Goal: Transaction & Acquisition: Obtain resource

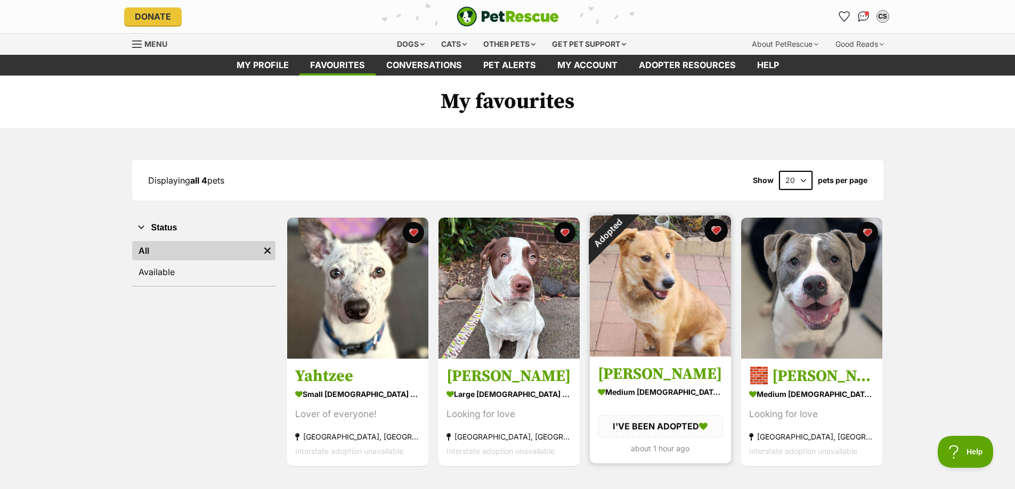
click at [718, 232] on button "favourite" at bounding box center [715, 230] width 23 height 23
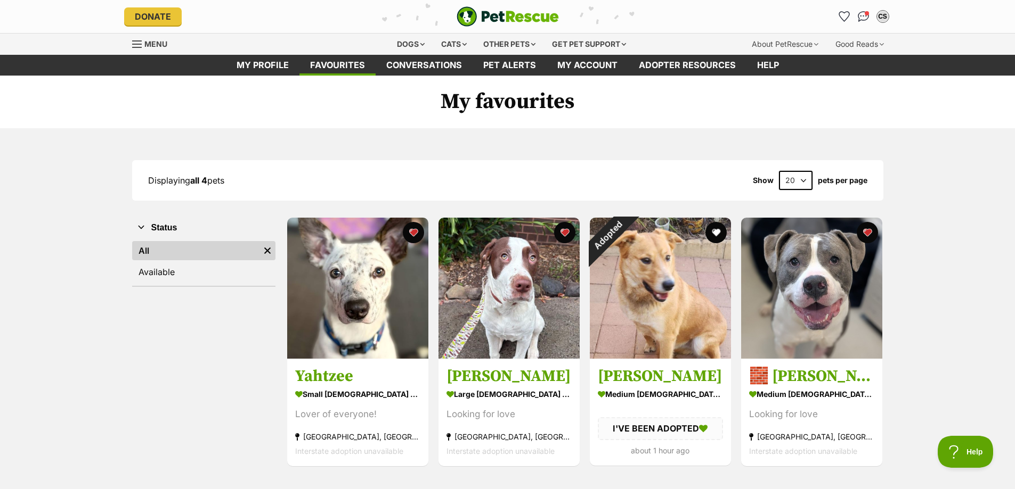
click at [700, 135] on div "Displaying all 4 pets Show 20 40 60 pets per page Visit PetRescue TV (external …" at bounding box center [507, 313] width 1015 height 371
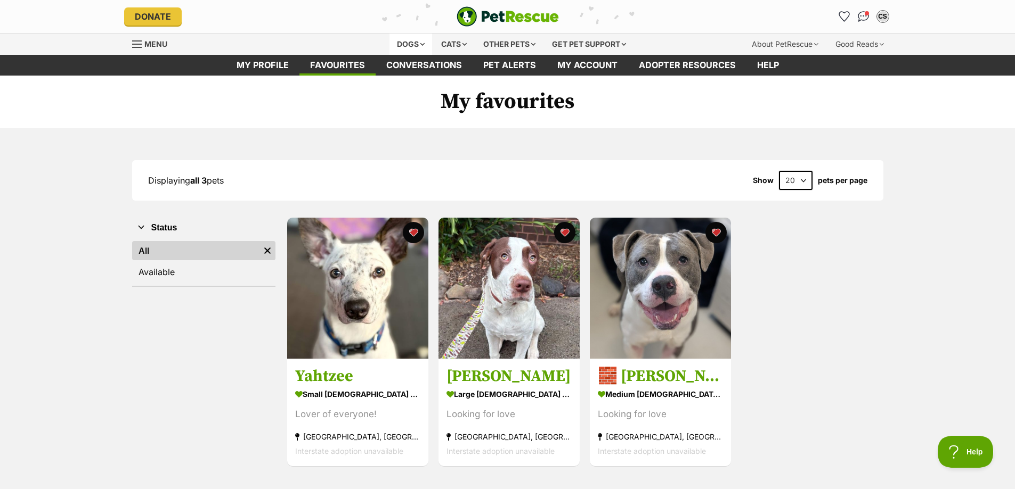
click at [406, 44] on div "Dogs" at bounding box center [410, 44] width 43 height 21
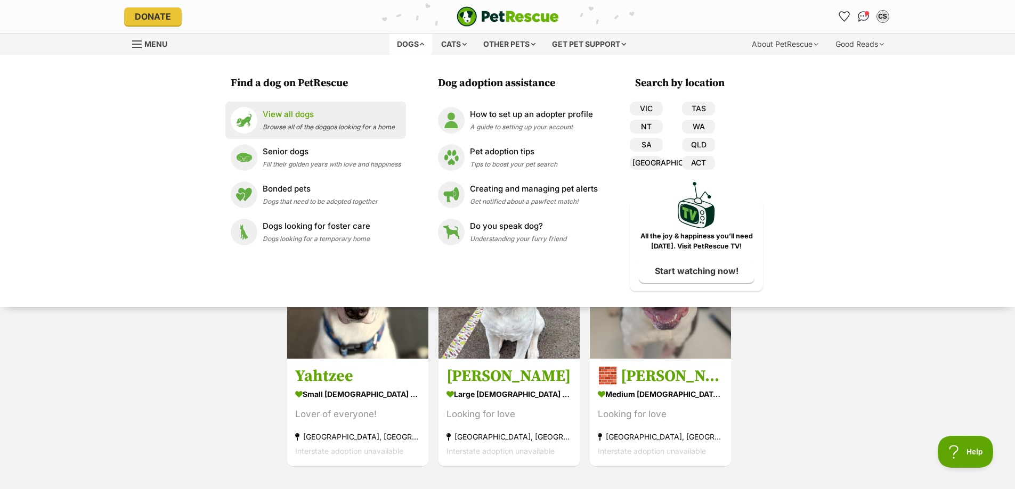
click at [281, 113] on p "View all dogs" at bounding box center [329, 115] width 132 height 12
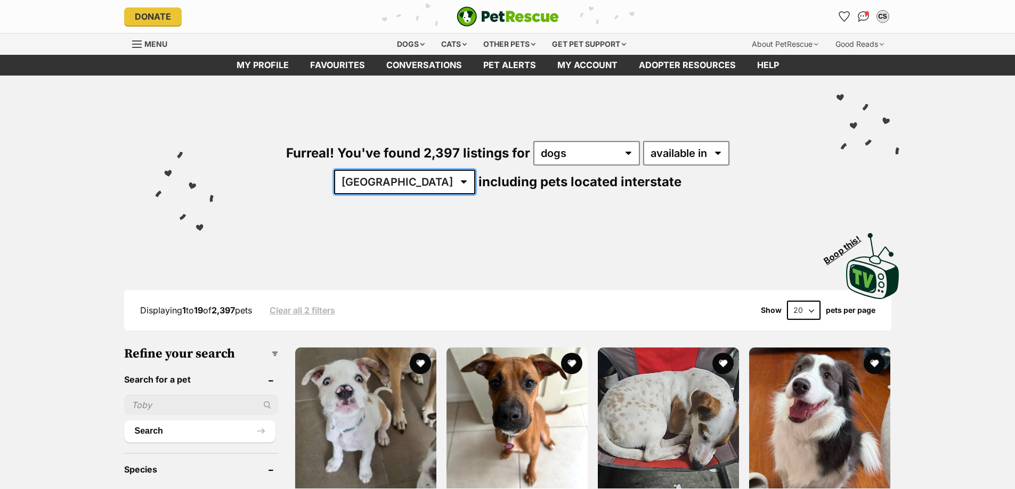
click at [475, 170] on select "[GEOGRAPHIC_DATA] [GEOGRAPHIC_DATA] [GEOGRAPHIC_DATA] [GEOGRAPHIC_DATA] [GEOGRA…" at bounding box center [404, 182] width 141 height 25
select select "VIC"
click at [475, 170] on select "Australia ACT NSW NT QLD SA TAS VIC WA" at bounding box center [404, 182] width 141 height 25
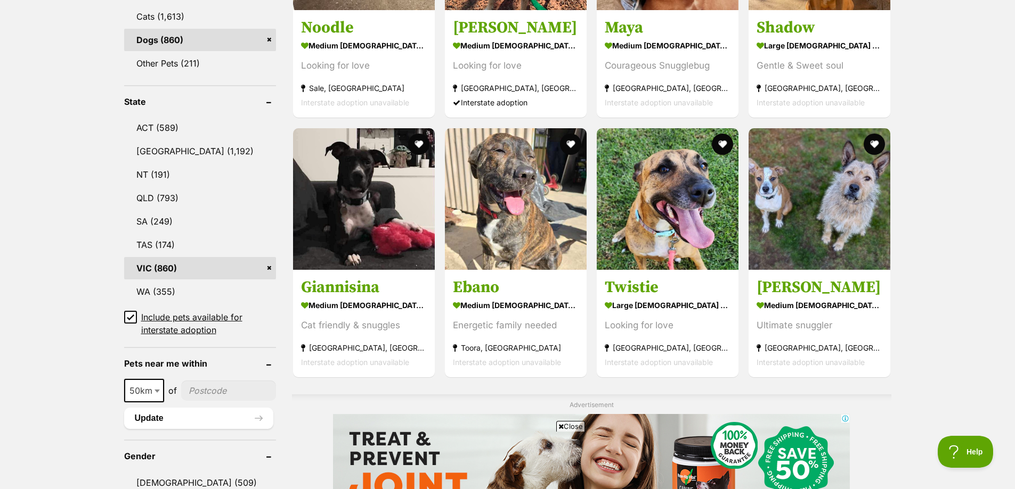
click at [127, 317] on icon at bounding box center [130, 317] width 7 height 7
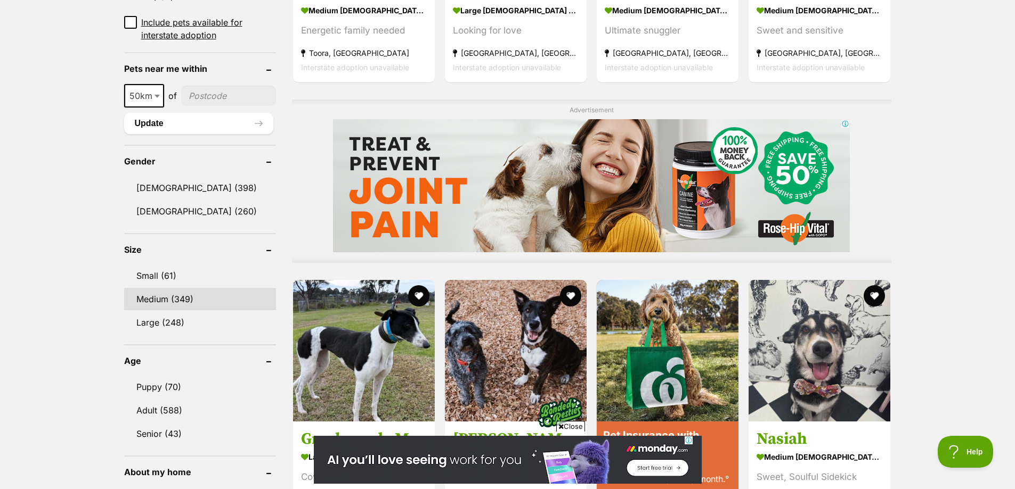
click at [164, 299] on link "Medium (349)" at bounding box center [200, 299] width 152 height 22
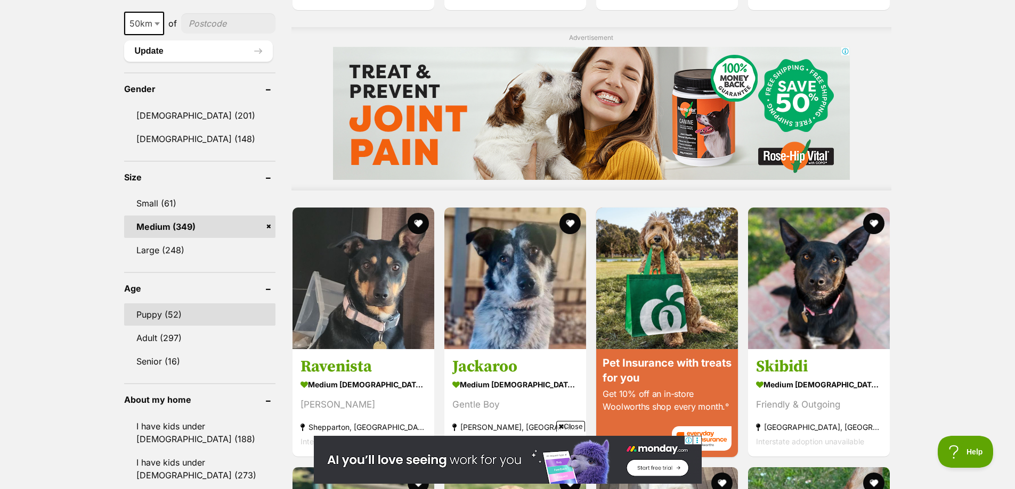
scroll to position [852, 0]
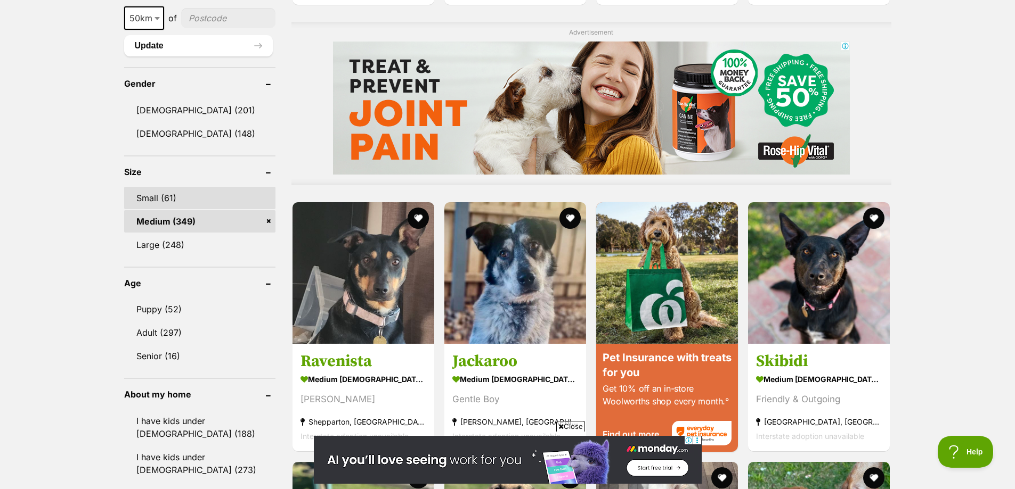
click at [153, 197] on link "Small (61)" at bounding box center [200, 198] width 152 height 22
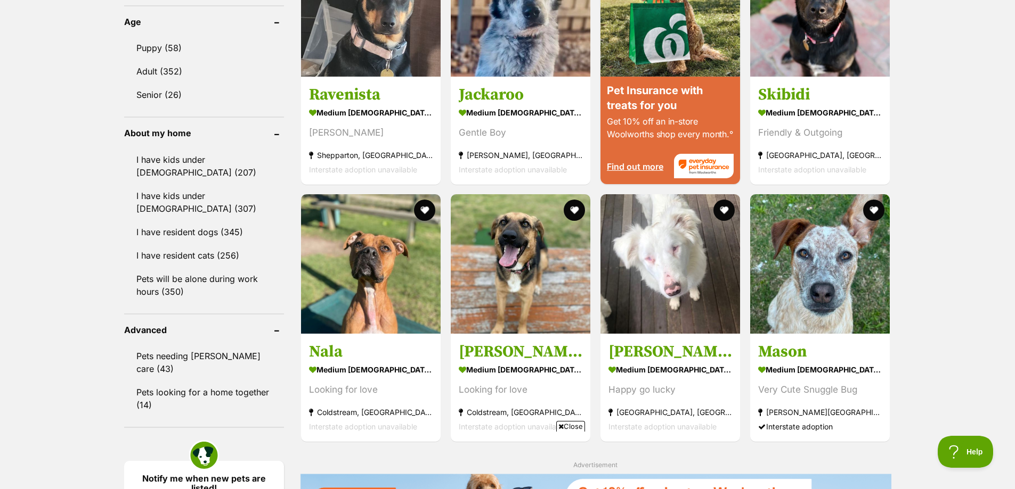
scroll to position [1119, 0]
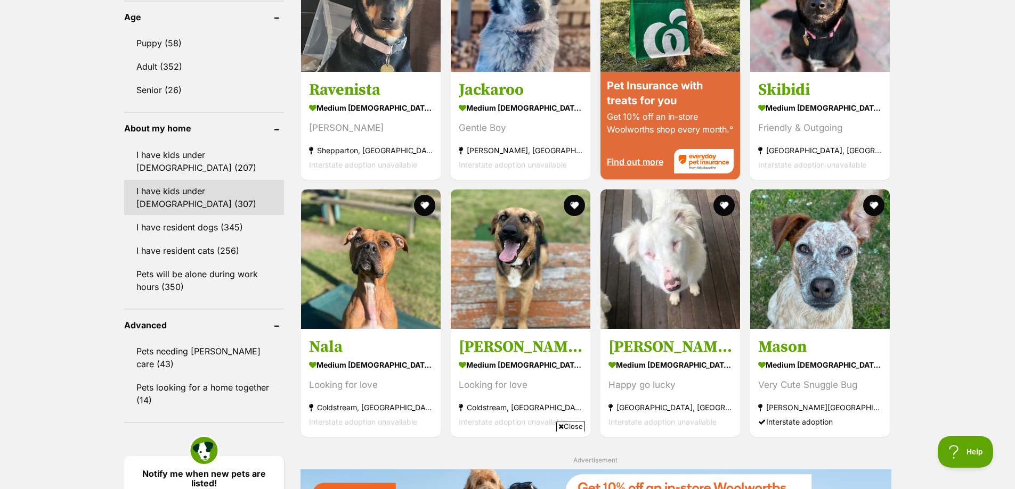
click at [197, 189] on link "I have kids under 12 years old (307)" at bounding box center [204, 197] width 160 height 35
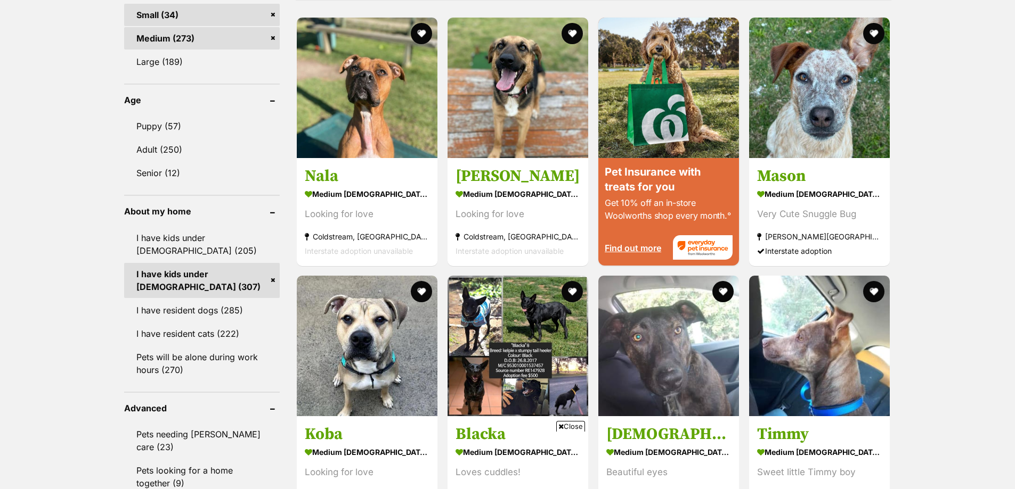
scroll to position [1278, 0]
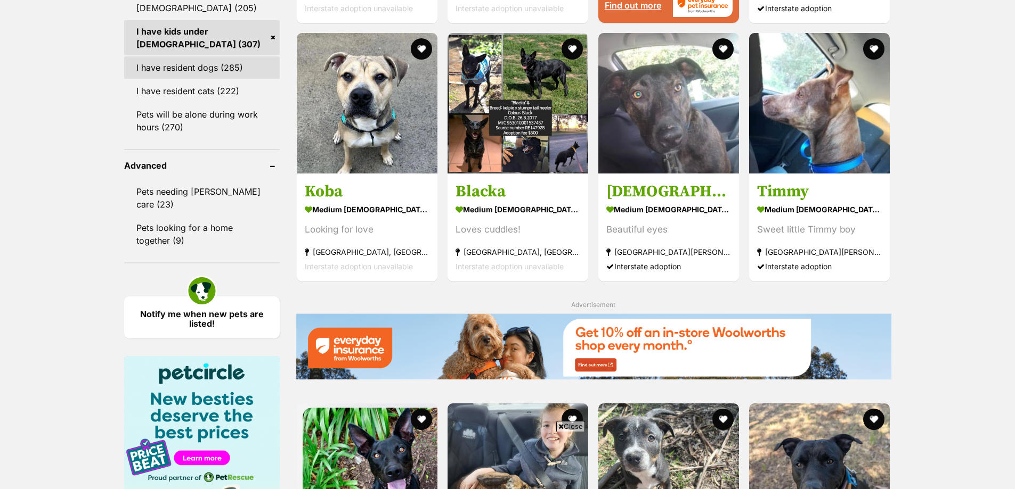
click at [194, 67] on link "I have resident dogs (285)" at bounding box center [202, 67] width 156 height 22
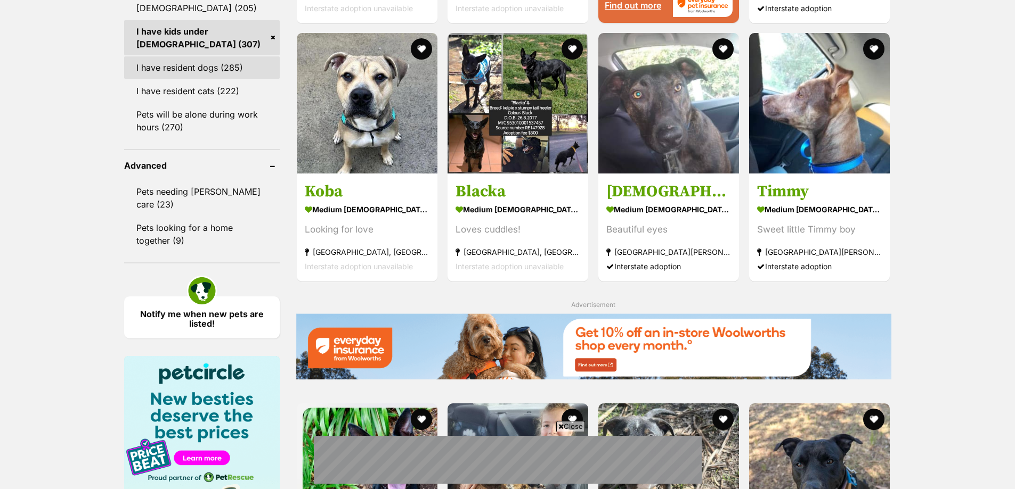
scroll to position [0, 0]
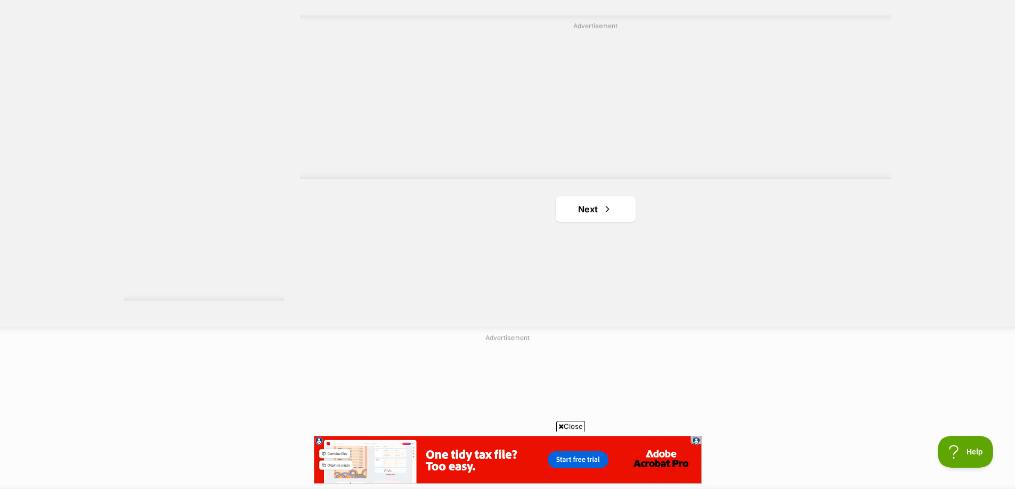
scroll to position [2024, 0]
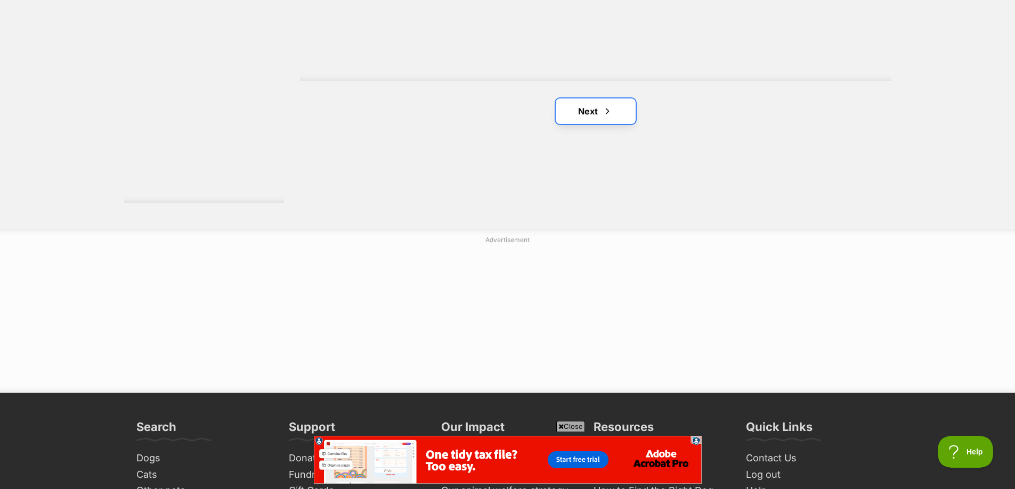
click at [594, 114] on link "Next" at bounding box center [596, 112] width 80 height 26
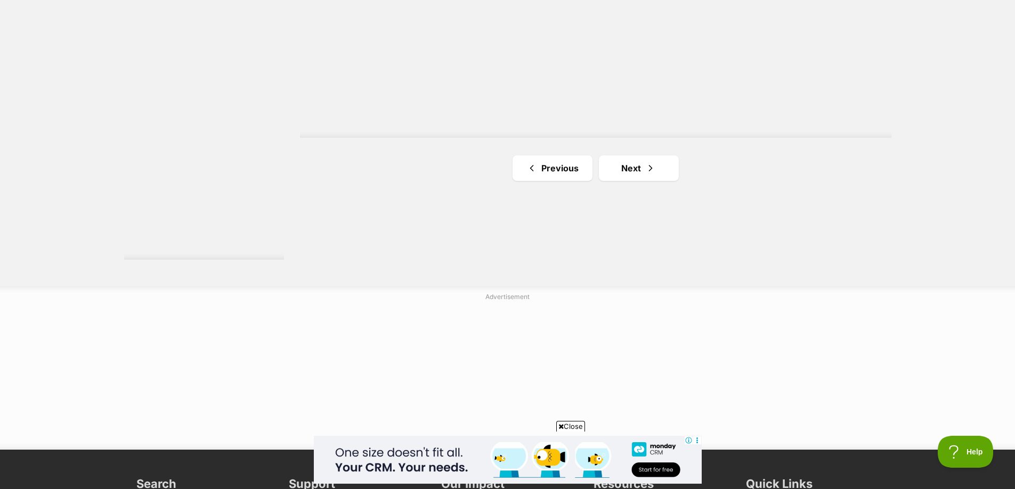
scroll to position [1971, 0]
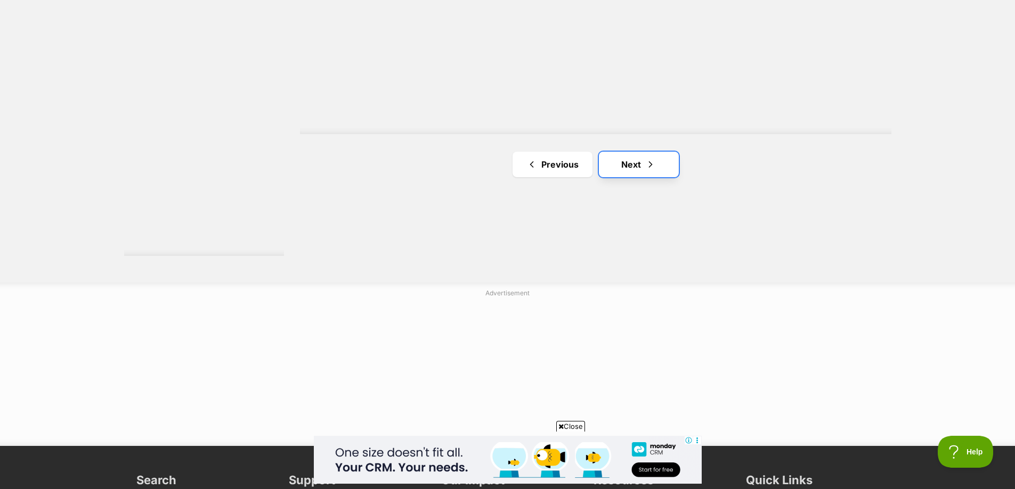
click at [638, 161] on link "Next" at bounding box center [639, 165] width 80 height 26
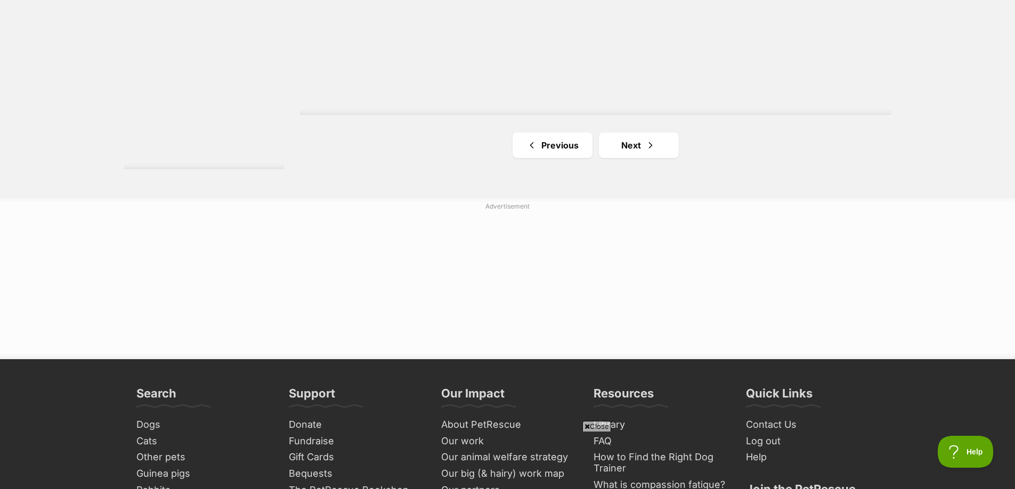
scroll to position [2077, 0]
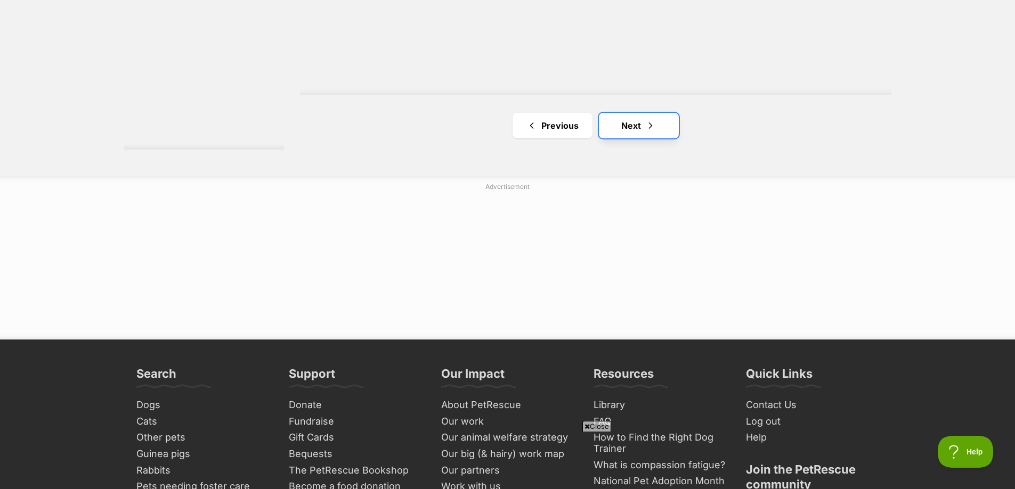
click at [642, 129] on link "Next" at bounding box center [639, 126] width 80 height 26
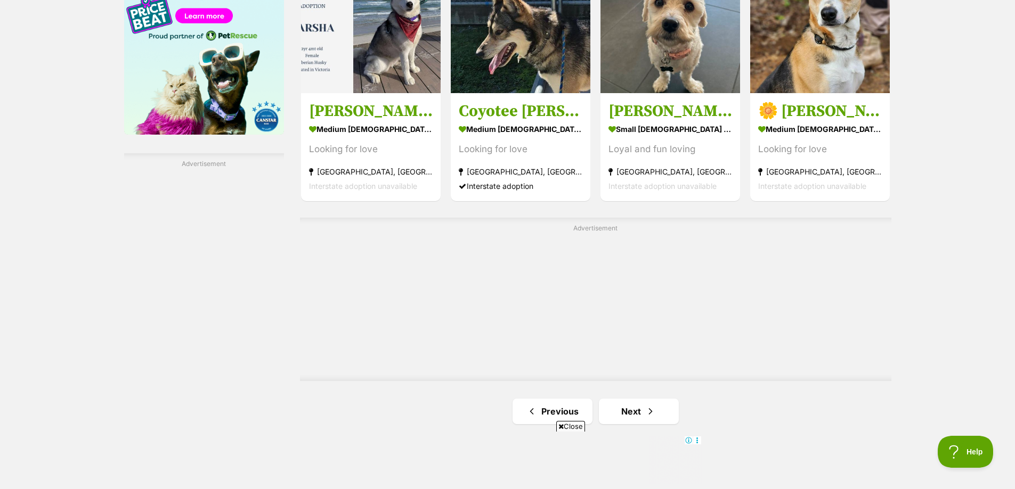
scroll to position [1917, 0]
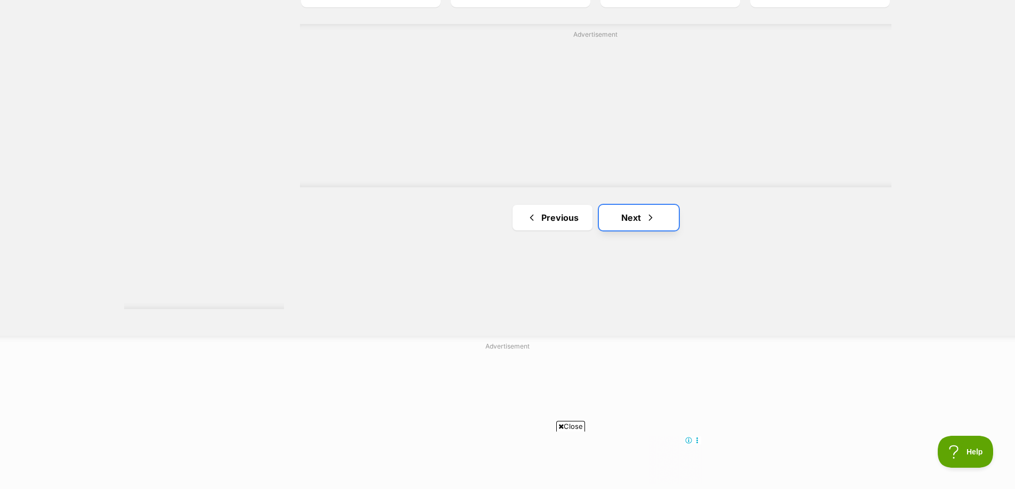
click at [653, 224] on span "Next page" at bounding box center [650, 217] width 11 height 13
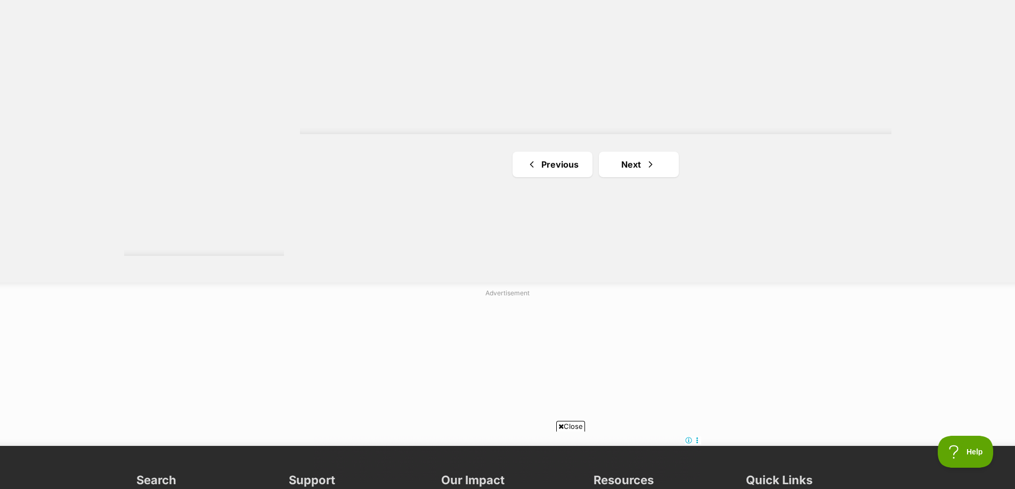
scroll to position [2131, 0]
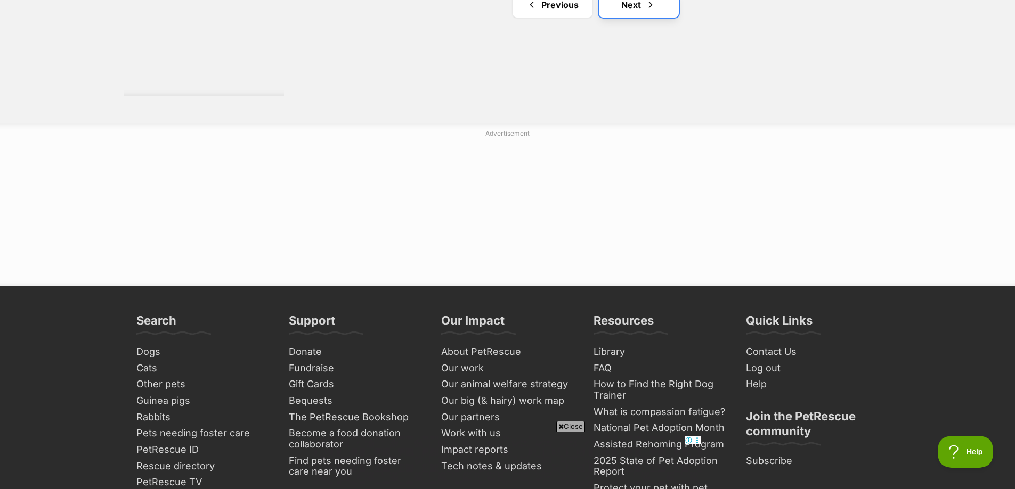
click at [637, 13] on link "Next" at bounding box center [639, 5] width 80 height 26
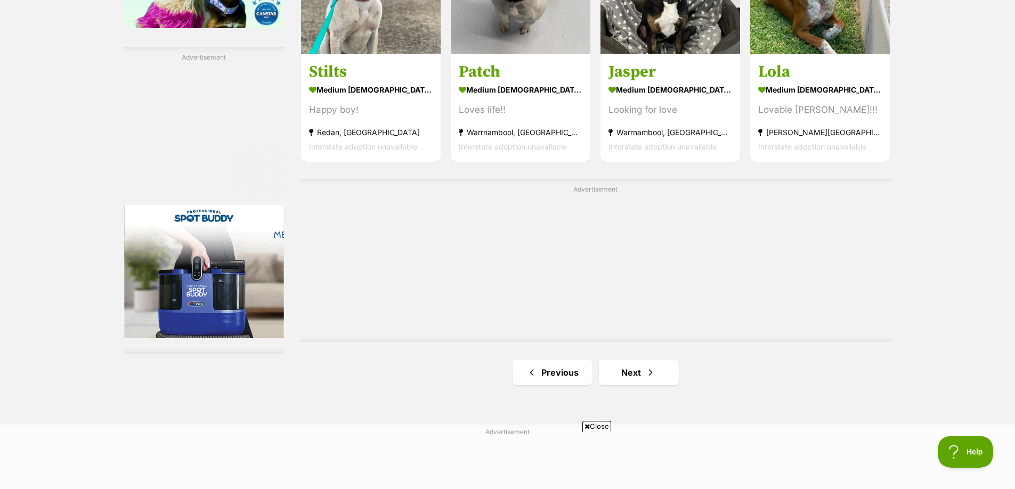
scroll to position [1917, 0]
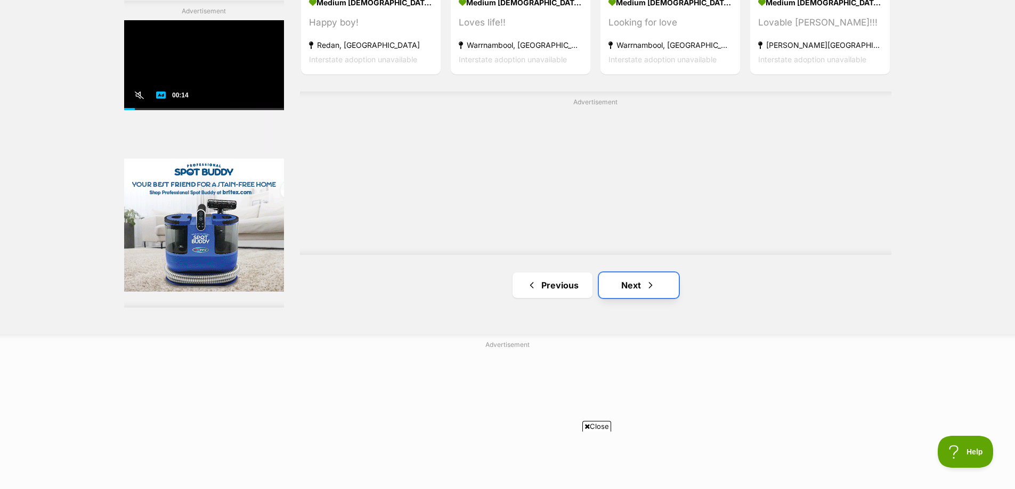
click at [639, 296] on link "Next" at bounding box center [639, 286] width 80 height 26
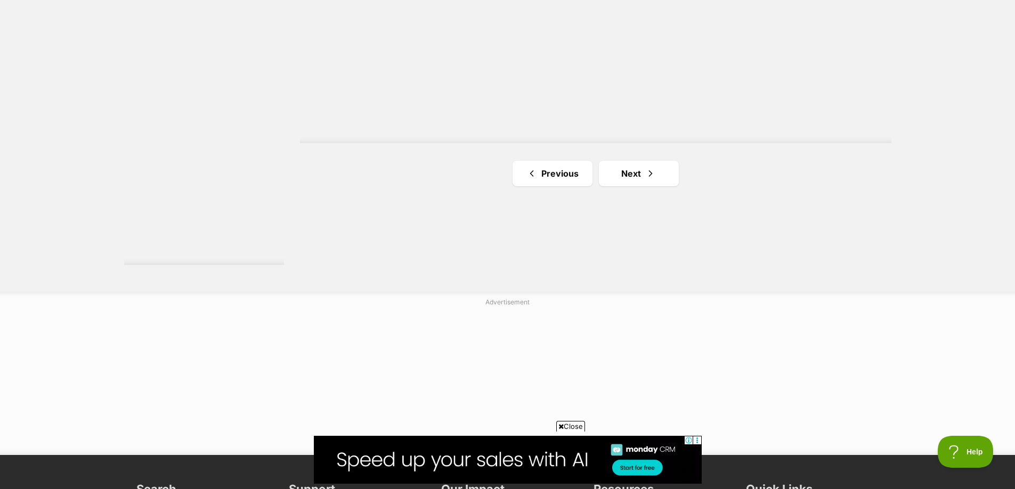
scroll to position [1971, 0]
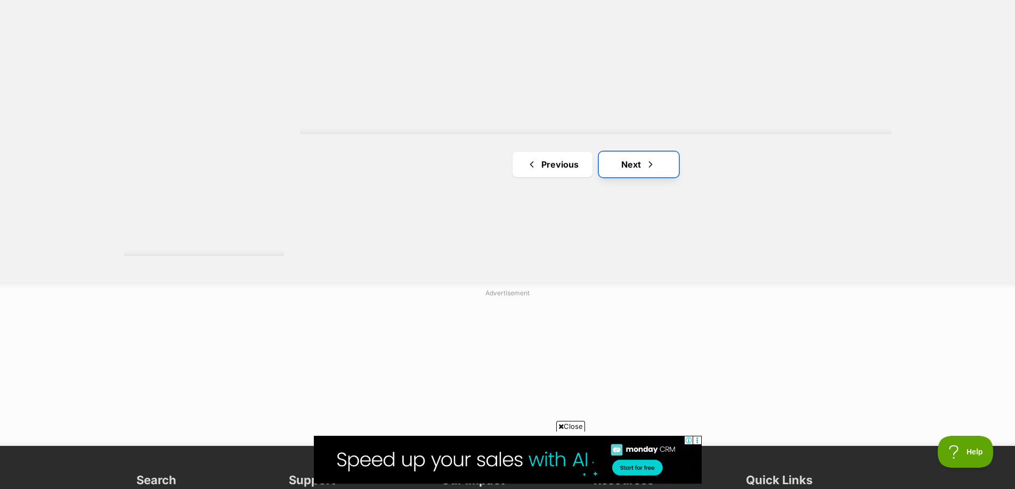
click at [633, 170] on link "Next" at bounding box center [639, 165] width 80 height 26
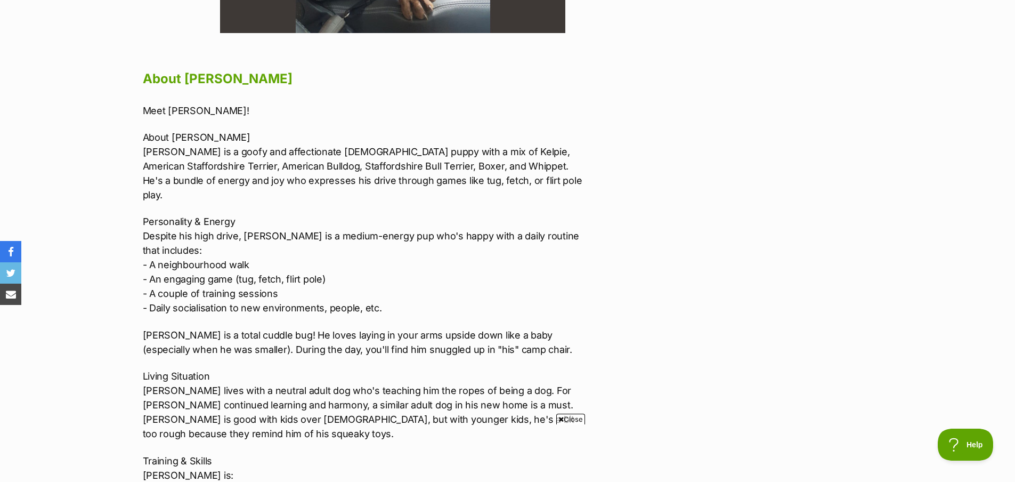
scroll to position [533, 0]
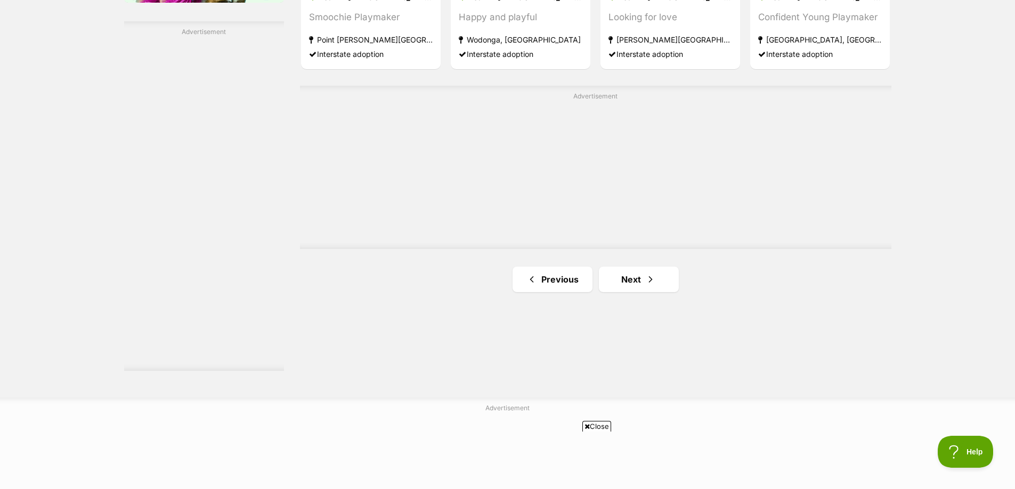
scroll to position [1864, 0]
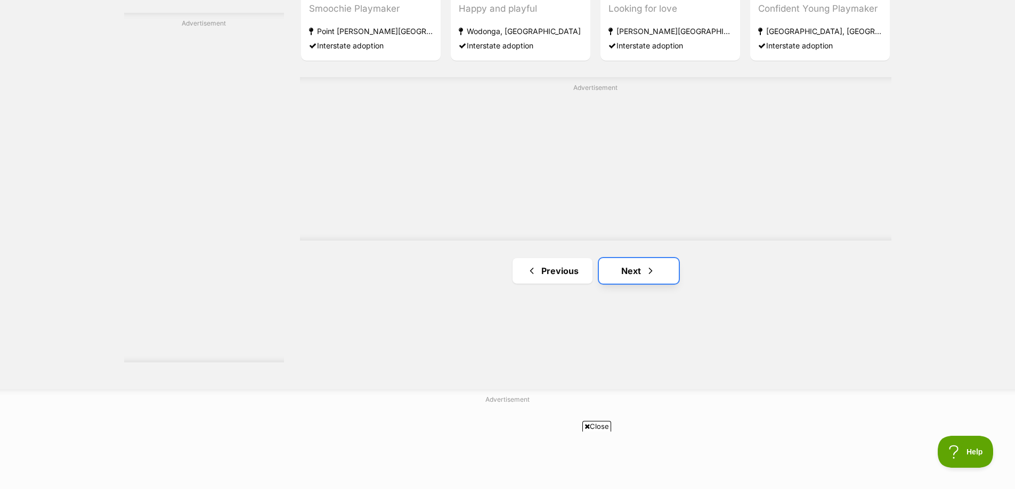
click at [633, 272] on link "Next" at bounding box center [639, 271] width 80 height 26
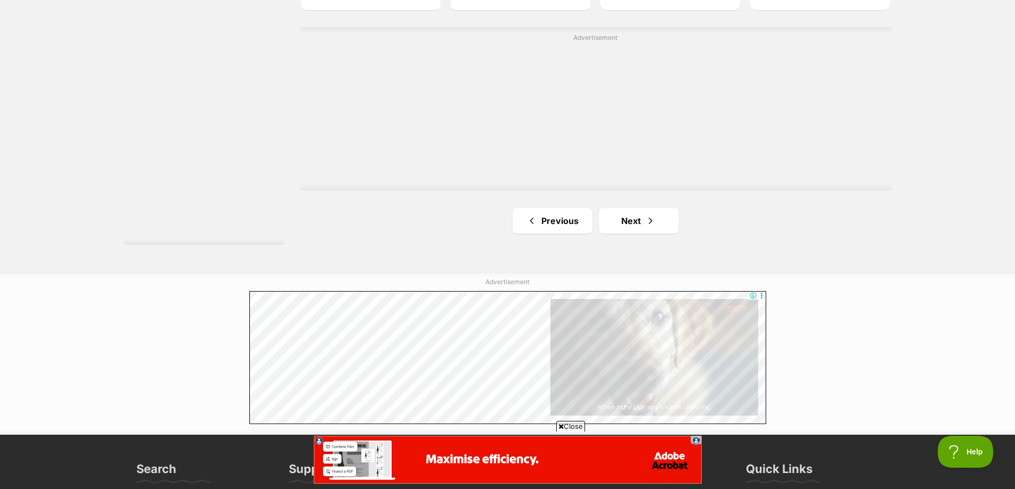
scroll to position [2024, 0]
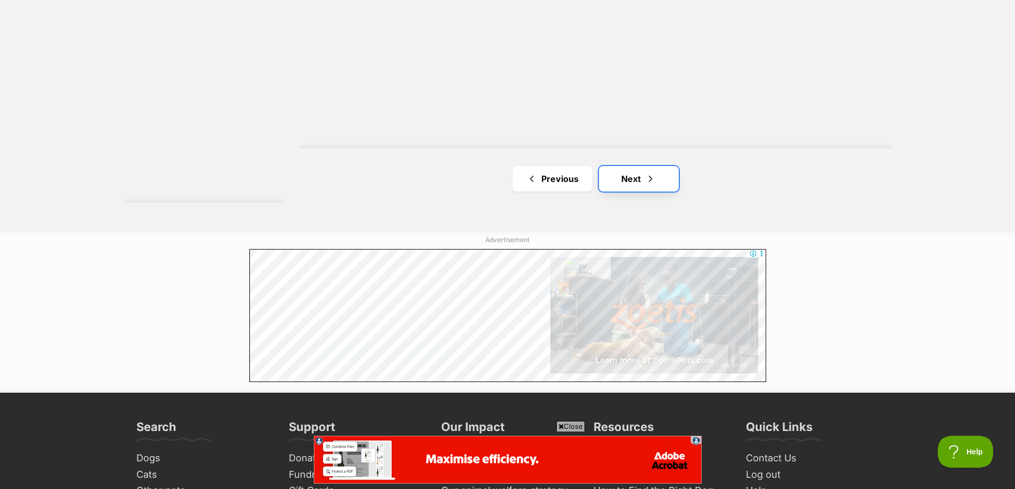
click at [630, 181] on link "Next" at bounding box center [639, 179] width 80 height 26
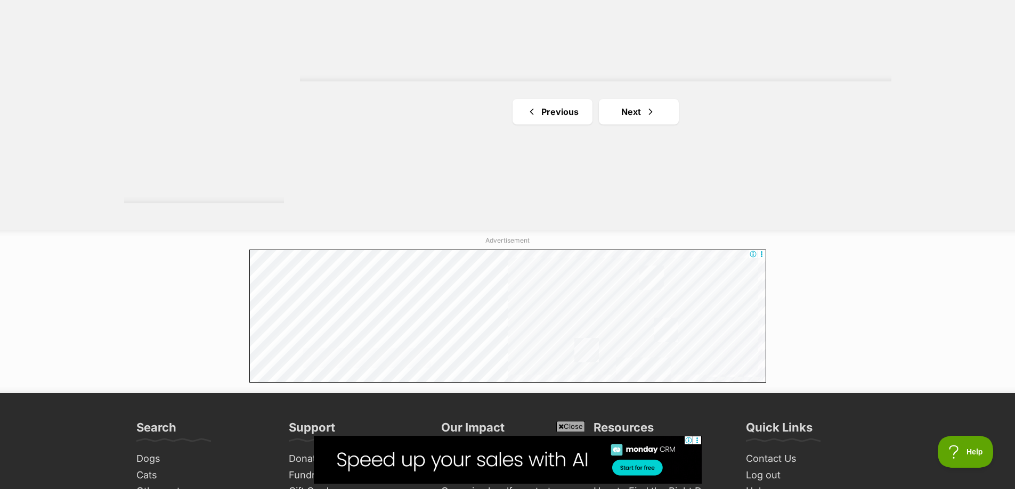
scroll to position [2024, 0]
click at [622, 113] on link "Next" at bounding box center [639, 112] width 80 height 26
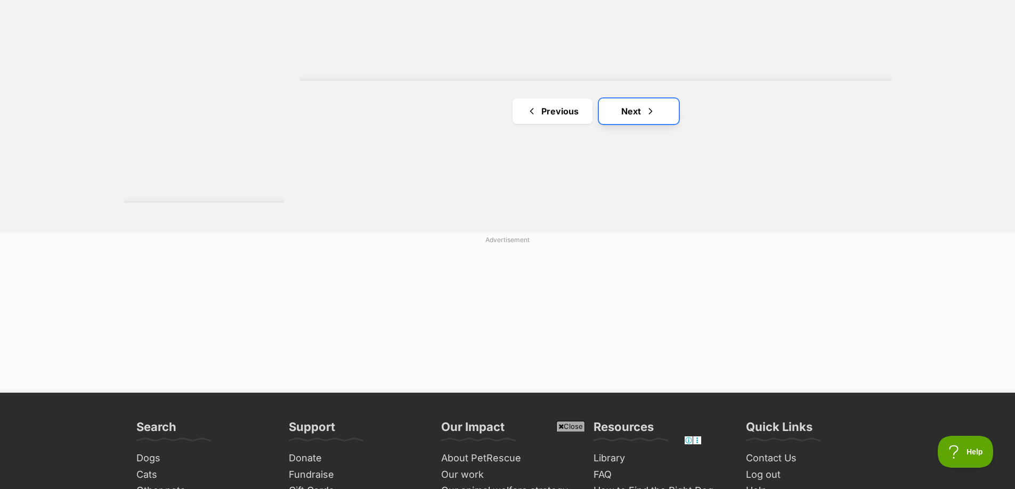
click at [619, 103] on link "Next" at bounding box center [639, 112] width 80 height 26
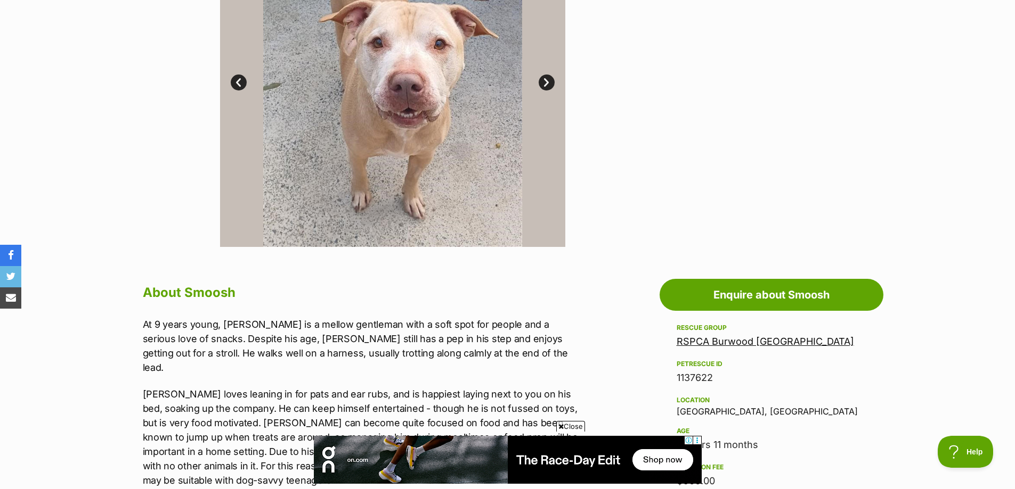
scroll to position [586, 0]
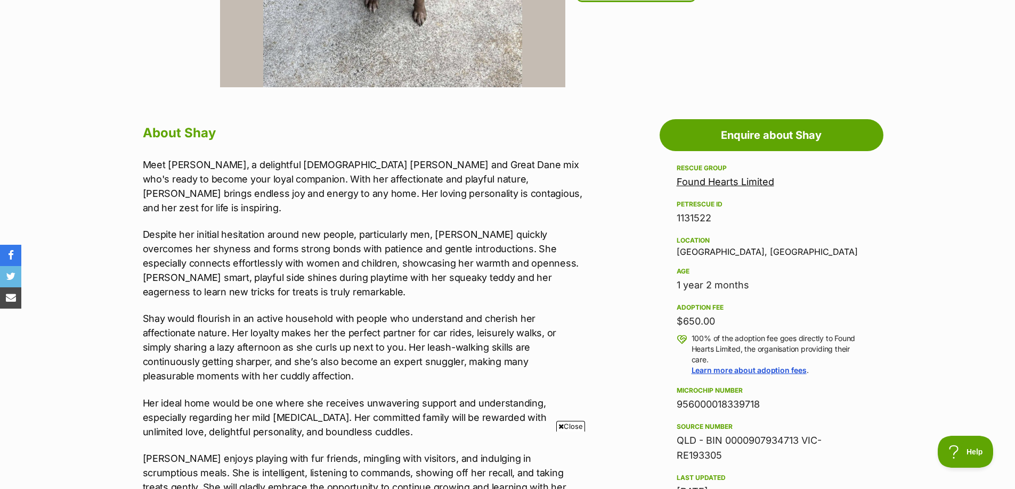
scroll to position [107, 0]
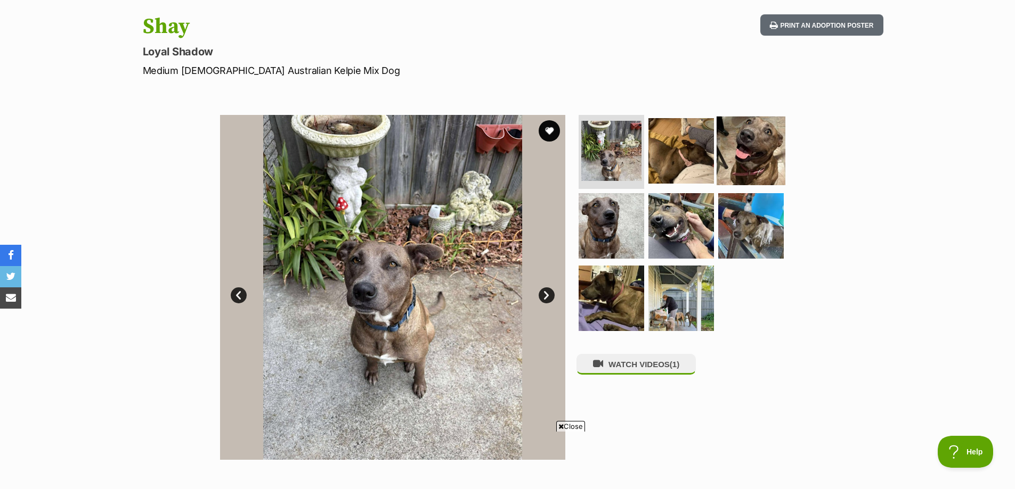
click at [729, 148] on img at bounding box center [750, 150] width 69 height 69
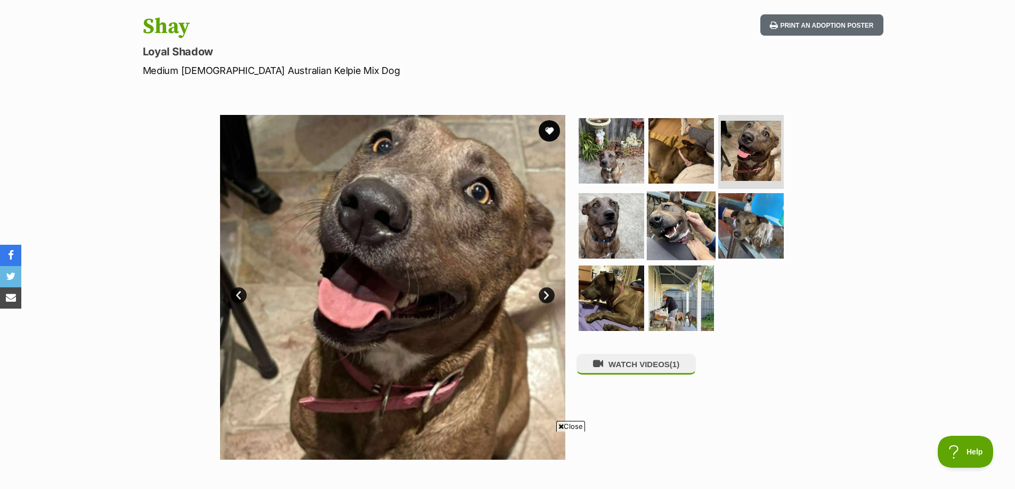
click at [693, 219] on img at bounding box center [681, 226] width 69 height 69
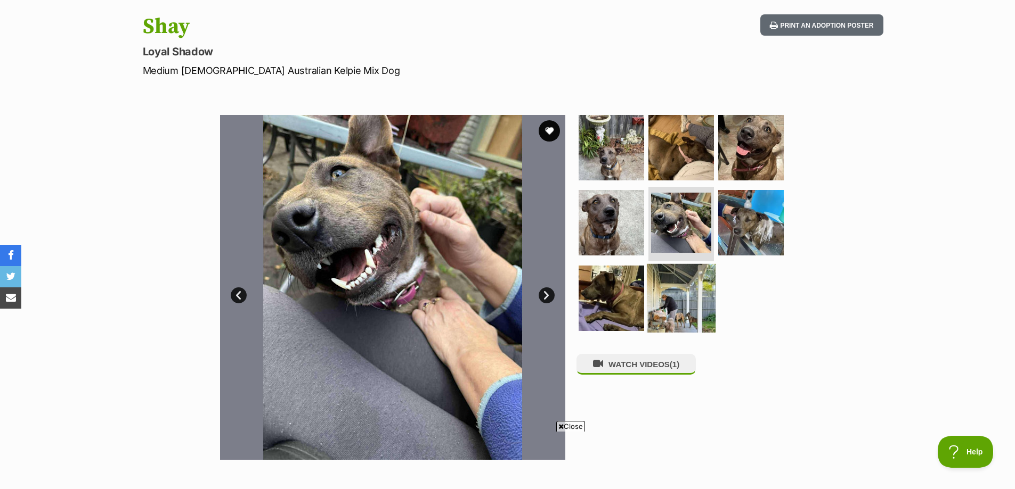
click at [680, 304] on img at bounding box center [681, 298] width 69 height 69
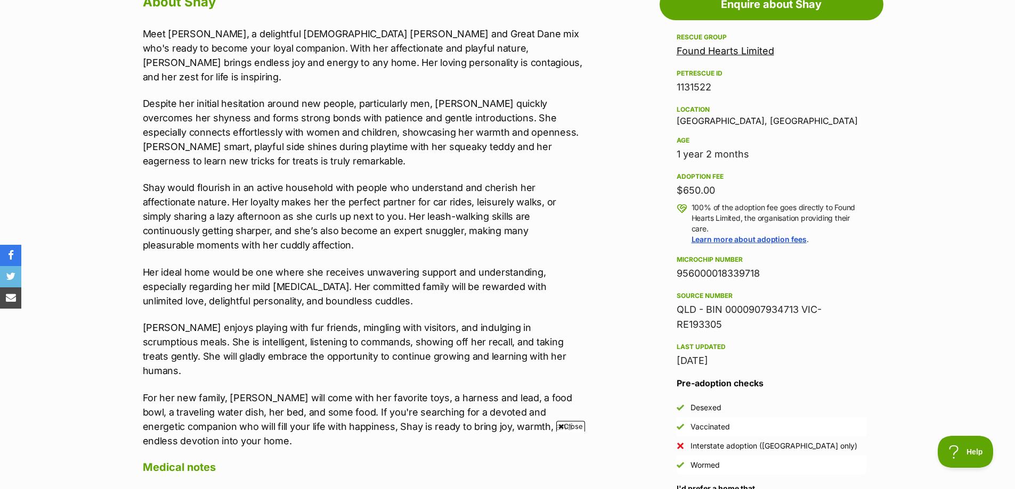
scroll to position [852, 0]
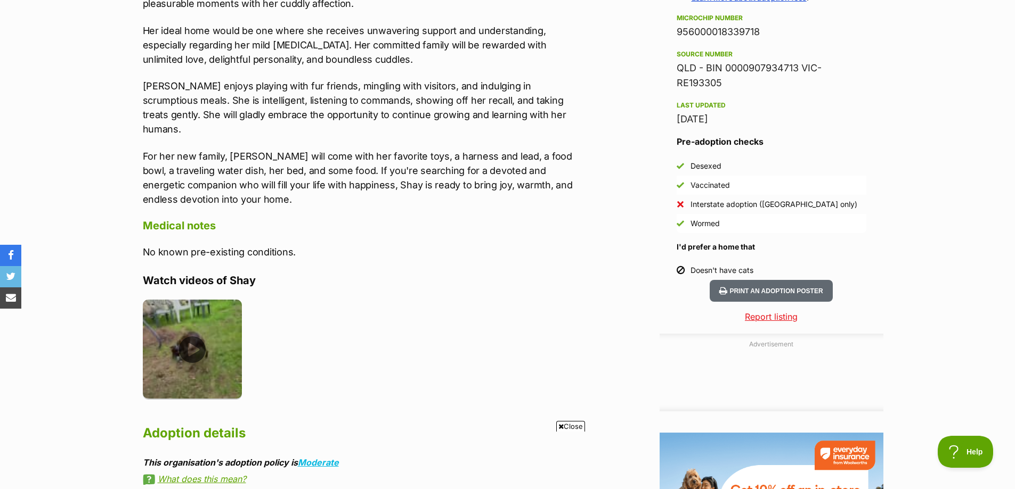
click at [193, 322] on img at bounding box center [193, 350] width 100 height 100
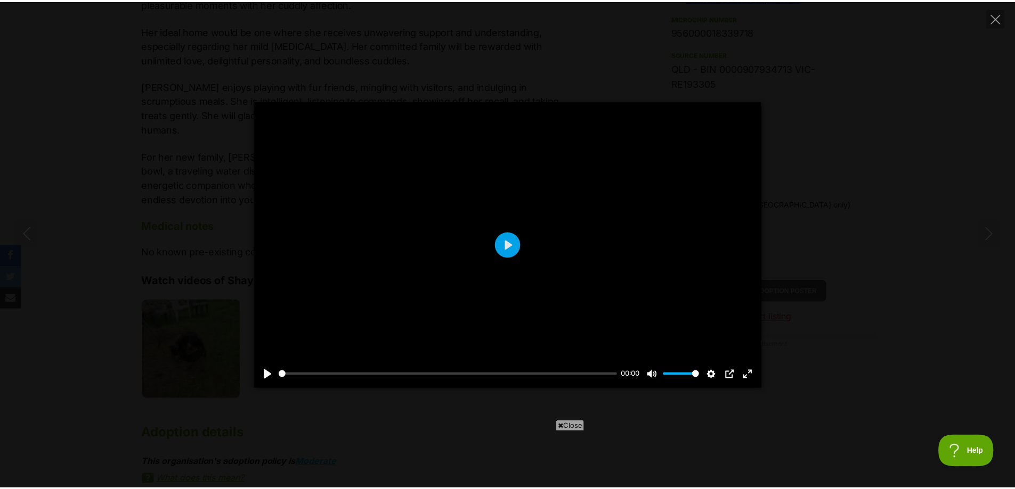
scroll to position [0, 0]
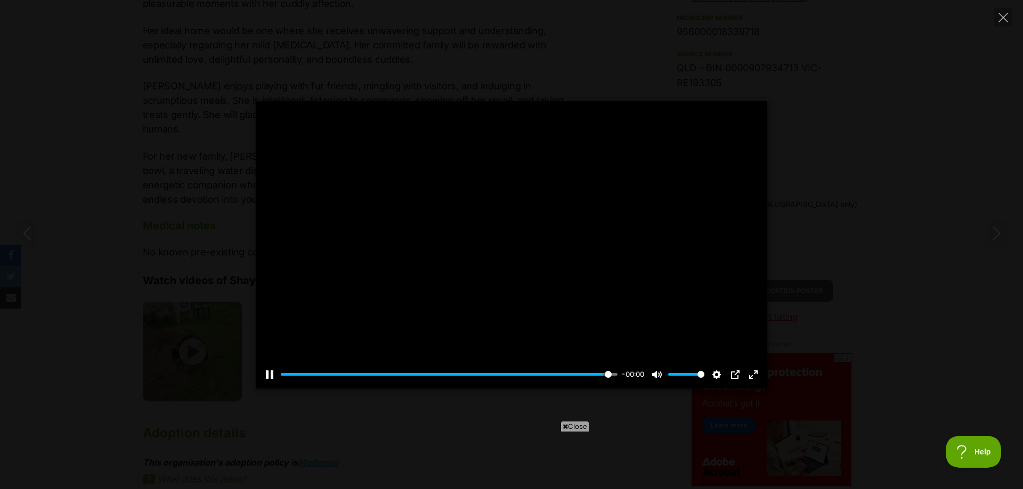
type input "100"
click at [998, 17] on icon "Close" at bounding box center [1003, 18] width 10 height 10
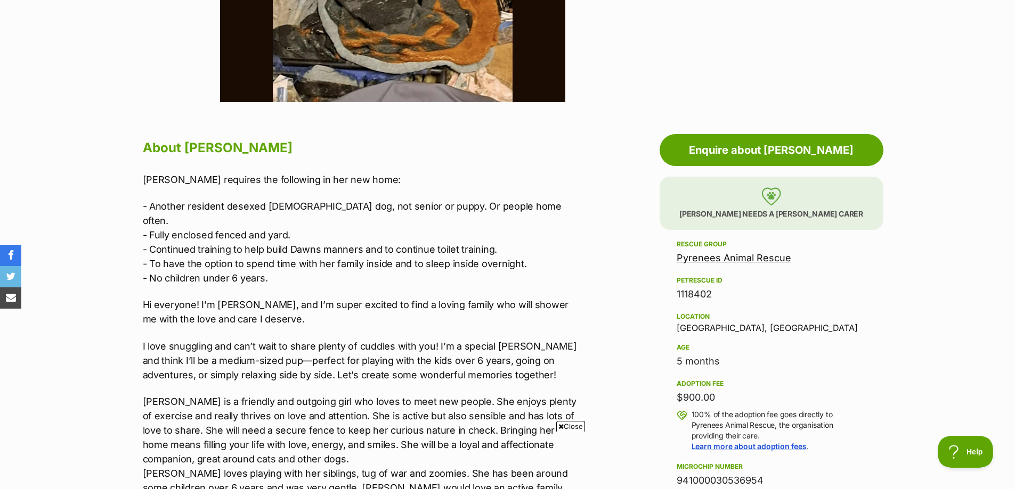
scroll to position [533, 0]
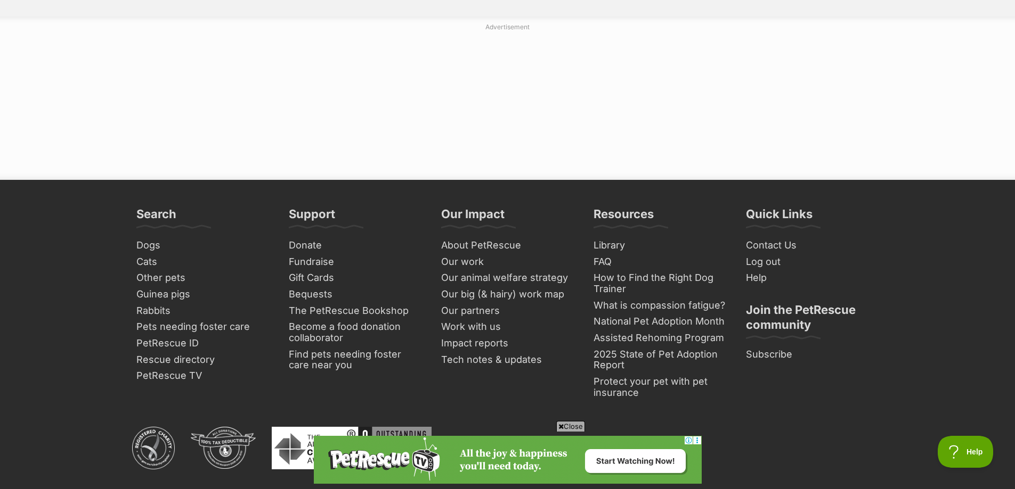
scroll to position [2024, 0]
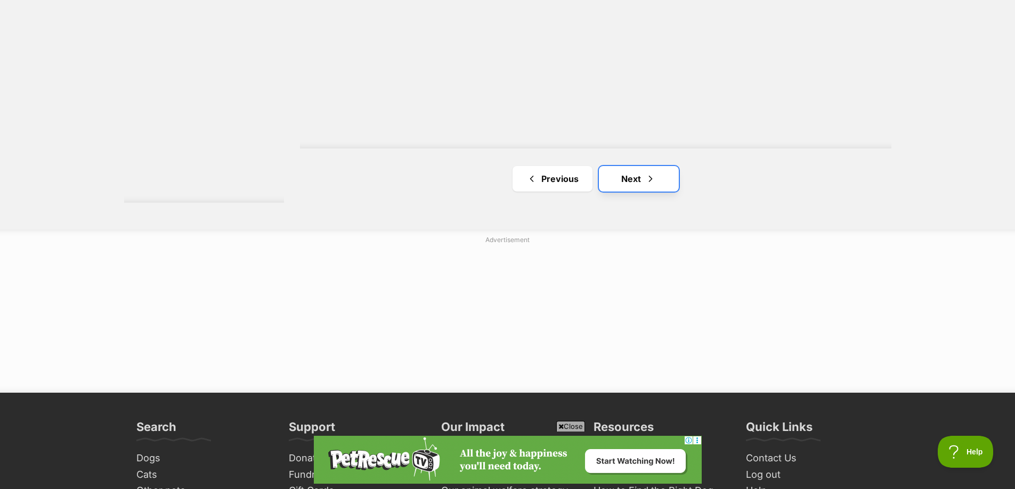
click at [641, 181] on link "Next" at bounding box center [639, 179] width 80 height 26
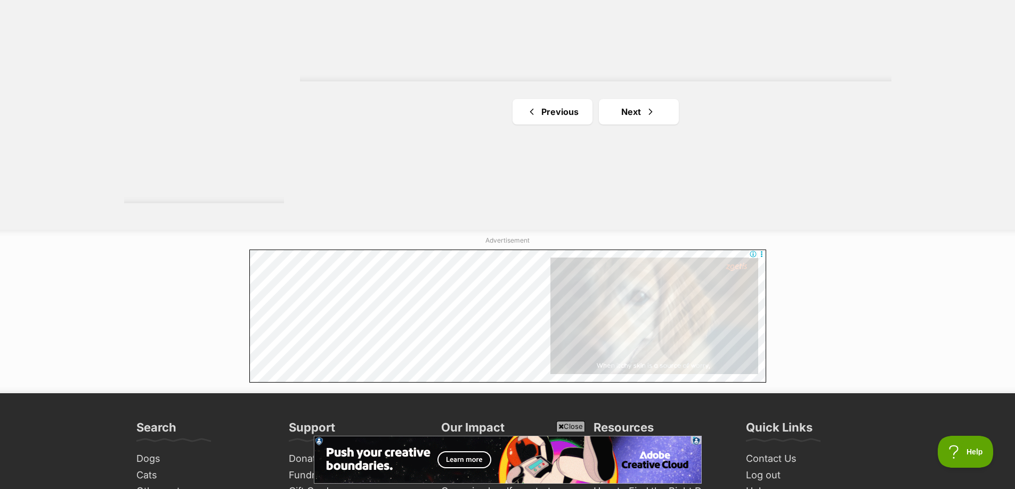
scroll to position [2024, 0]
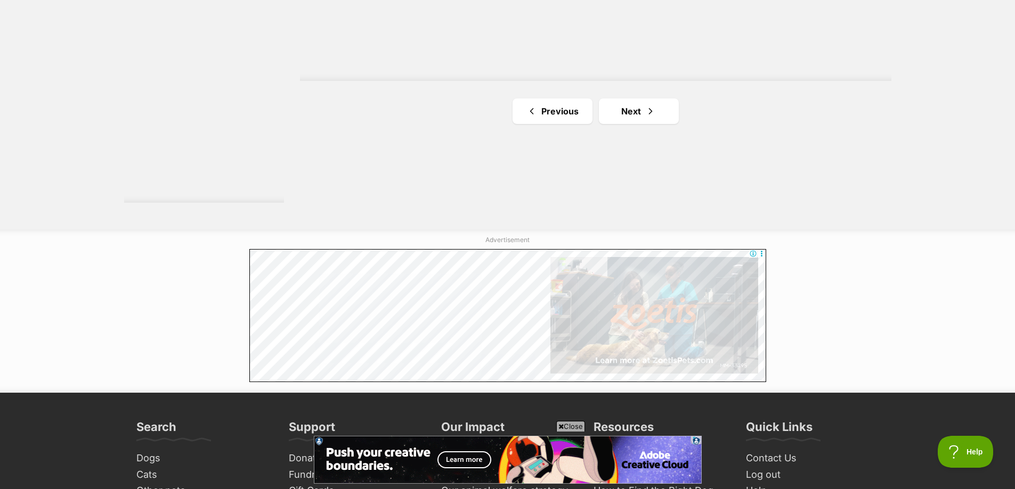
drag, startPoint x: 505, startPoint y: 298, endPoint x: 634, endPoint y: 322, distance: 130.6
click at [634, 322] on div at bounding box center [508, 315] width 518 height 133
click at [639, 116] on link "Next" at bounding box center [639, 112] width 80 height 26
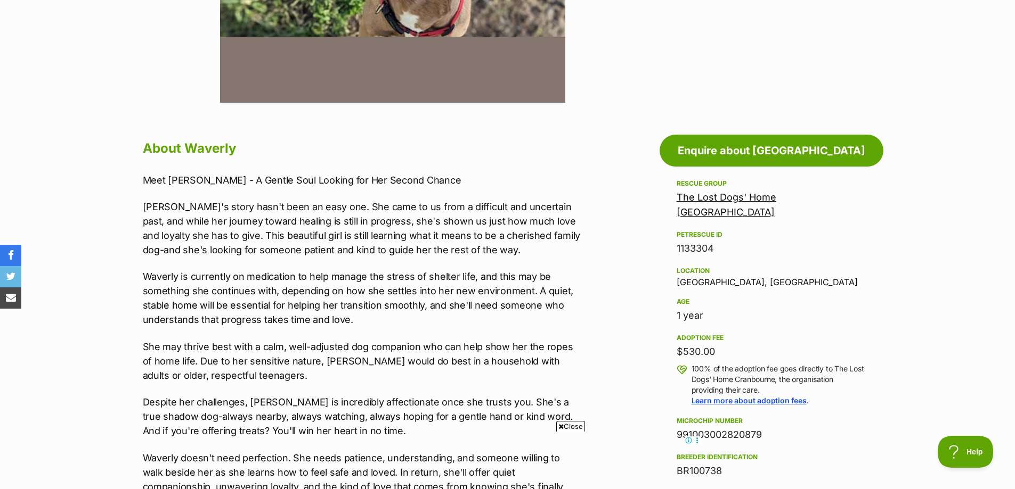
scroll to position [479, 0]
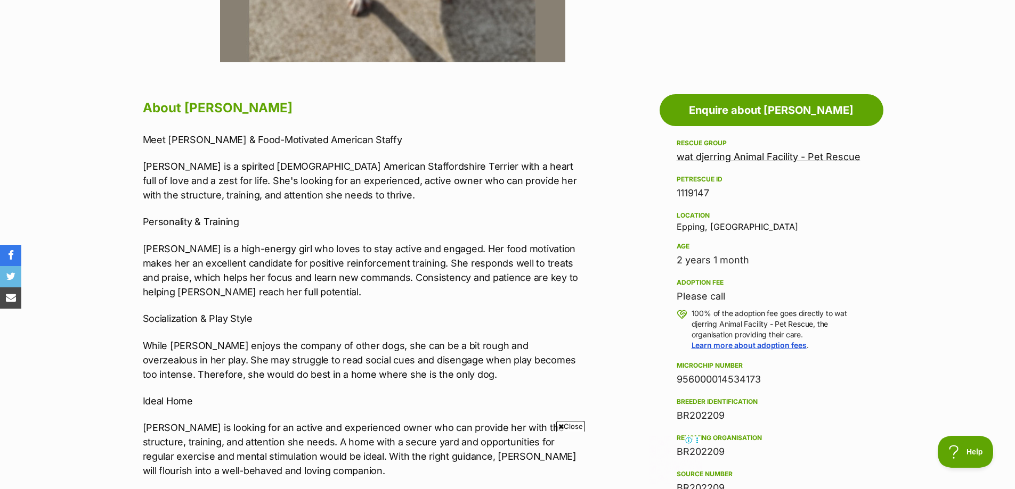
scroll to position [533, 0]
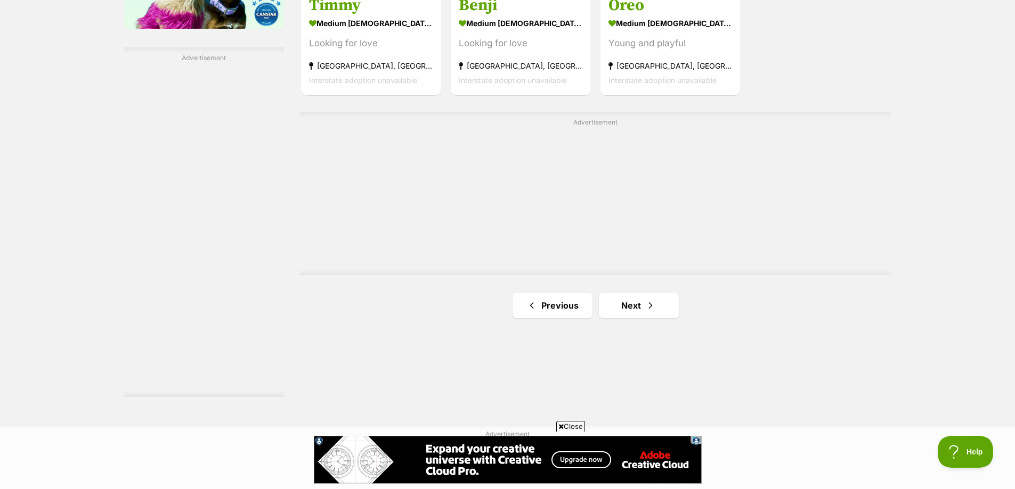
scroll to position [1811, 0]
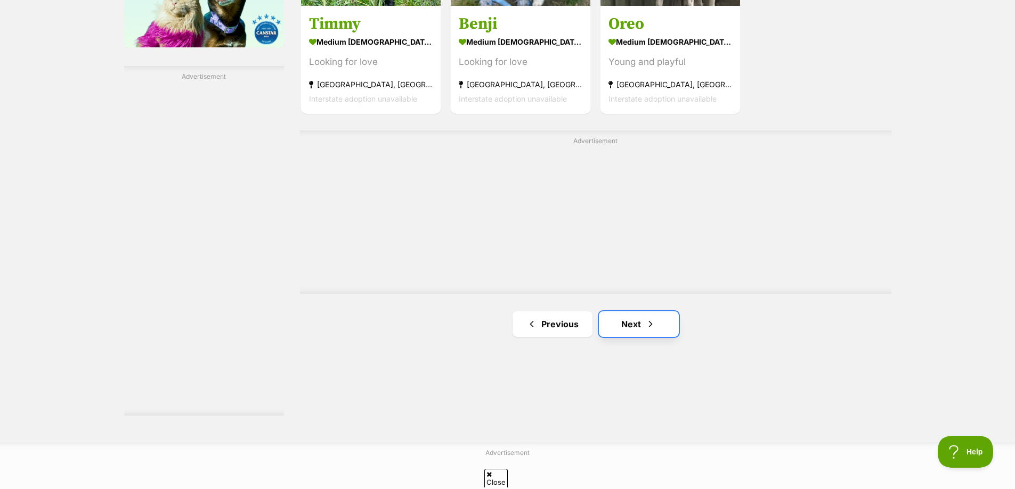
click at [641, 322] on link "Next" at bounding box center [639, 325] width 80 height 26
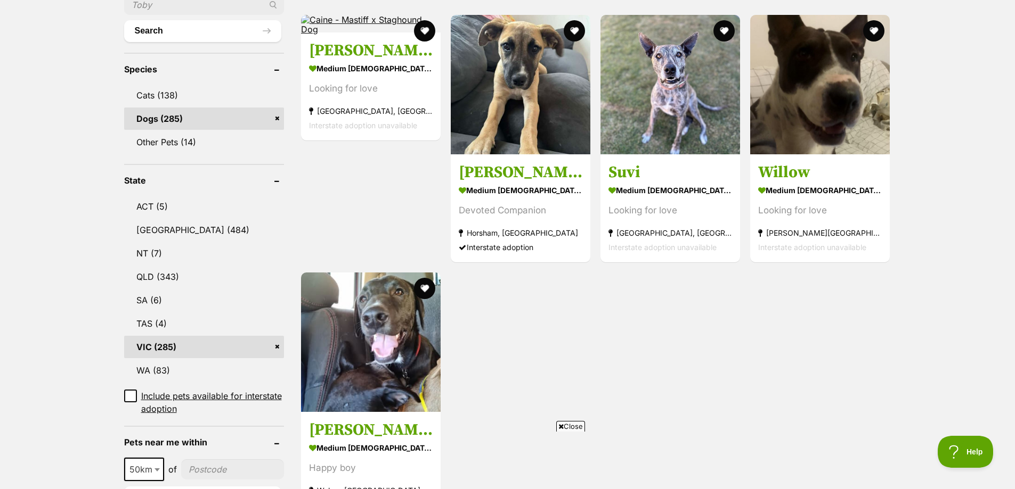
scroll to position [213, 0]
